Goal: Unclear

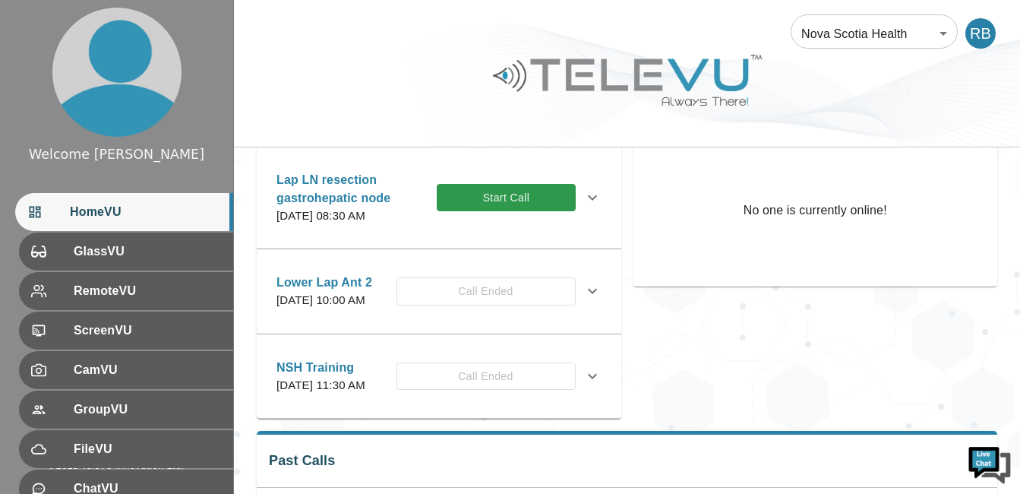
click at [583, 201] on icon at bounding box center [592, 197] width 18 height 18
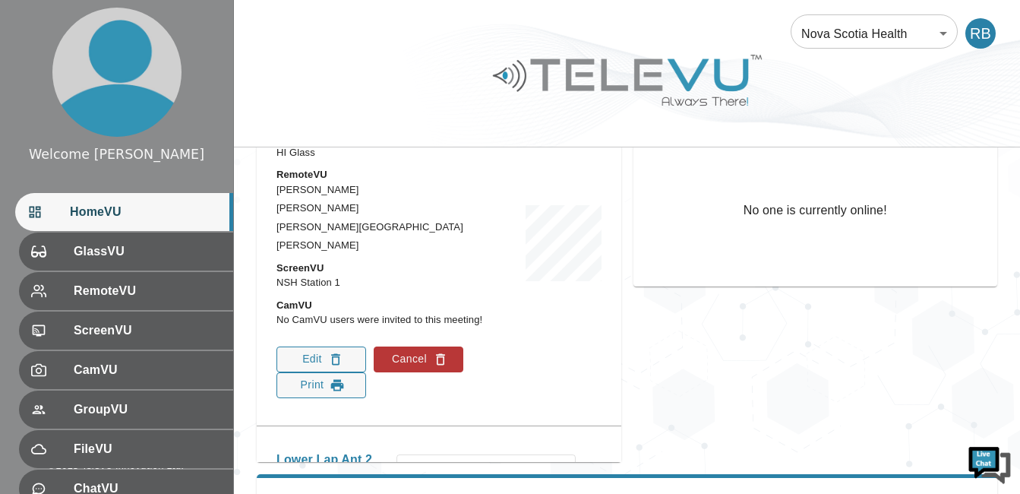
scroll to position [152, 0]
click at [394, 371] on button "Cancel" at bounding box center [419, 358] width 90 height 26
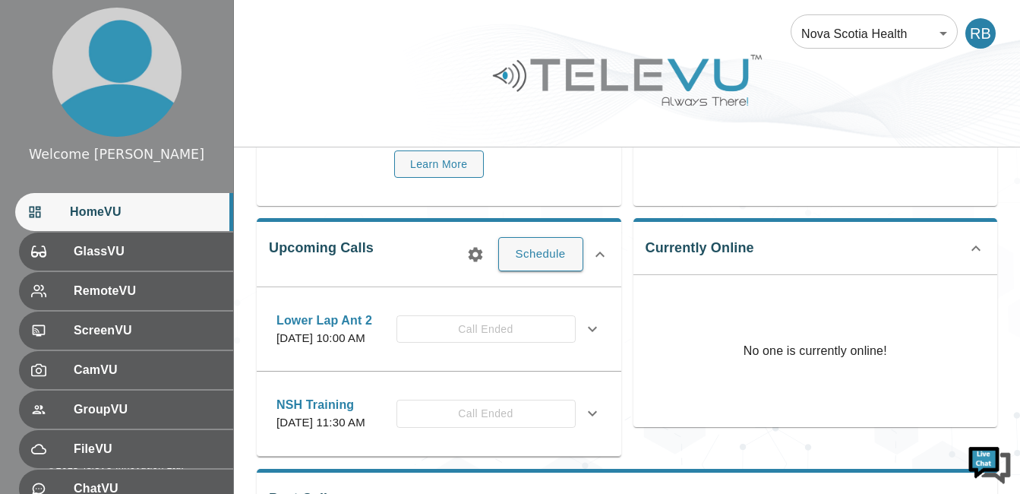
scroll to position [172, 0]
click at [472, 248] on icon "button" at bounding box center [475, 255] width 18 height 18
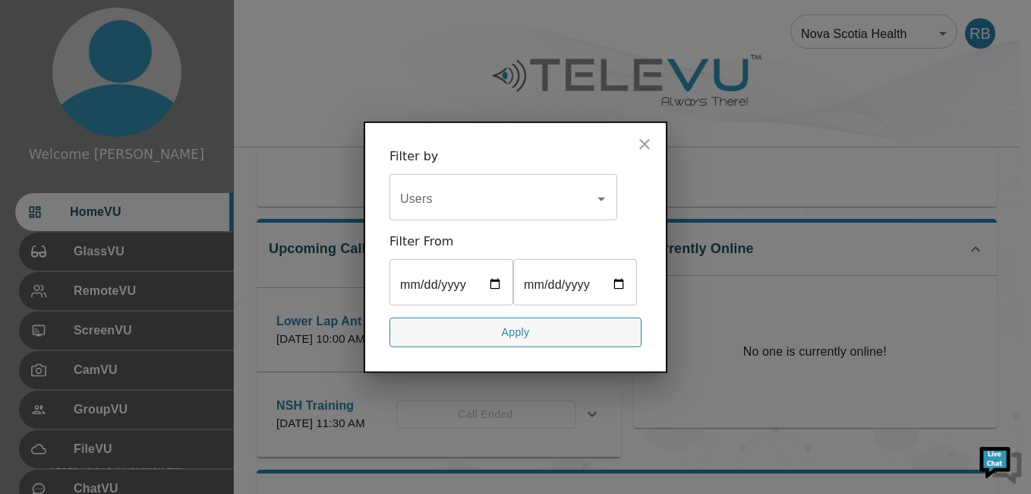
click at [639, 135] on icon "close" at bounding box center [645, 144] width 18 height 18
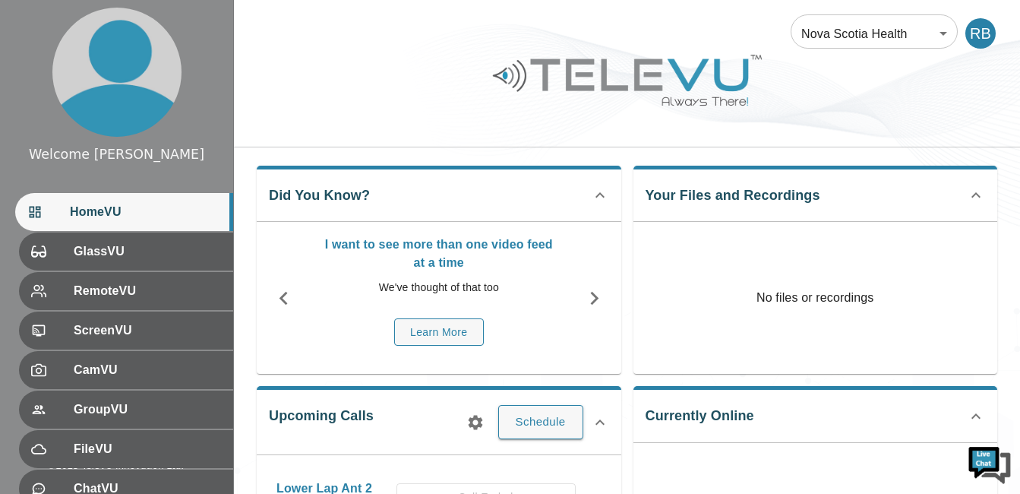
scroll to position [0, 0]
